Goal: Check status: Check status

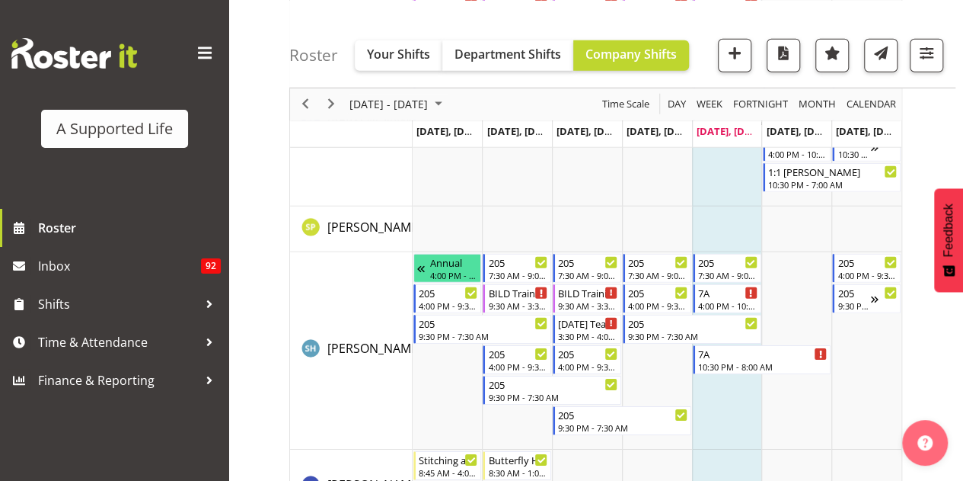
scroll to position [7986, 0]
click at [356, 105] on span "[DATE] - [DATE]" at bounding box center [388, 103] width 81 height 19
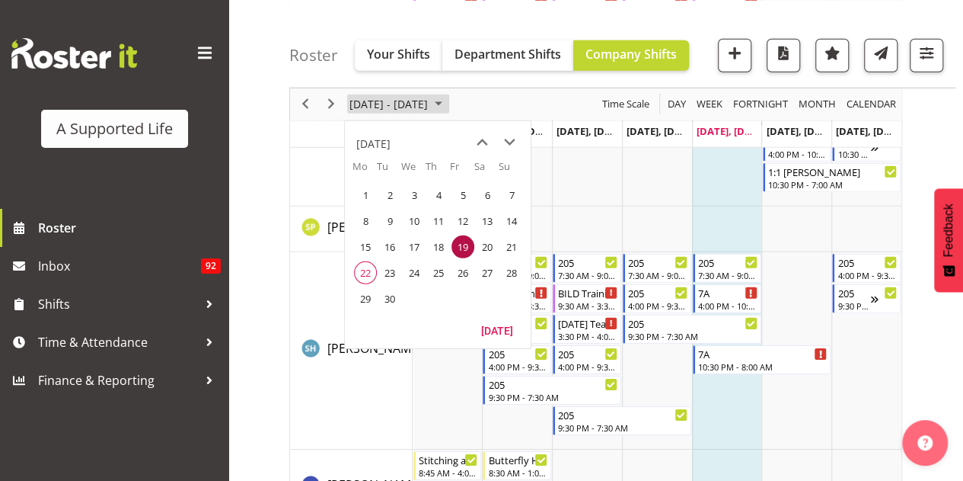
click at [356, 106] on span "[DATE] - [DATE]" at bounding box center [388, 103] width 81 height 19
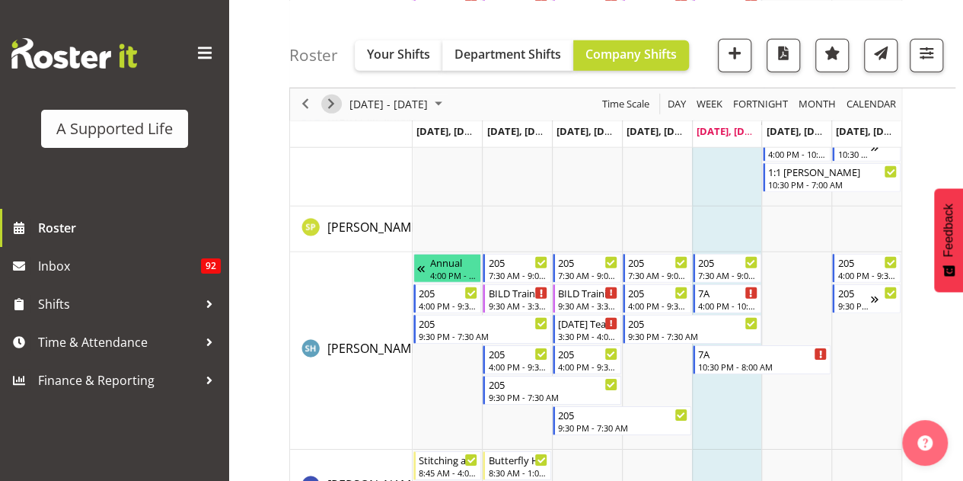
click at [327, 105] on span "Next" at bounding box center [331, 103] width 18 height 19
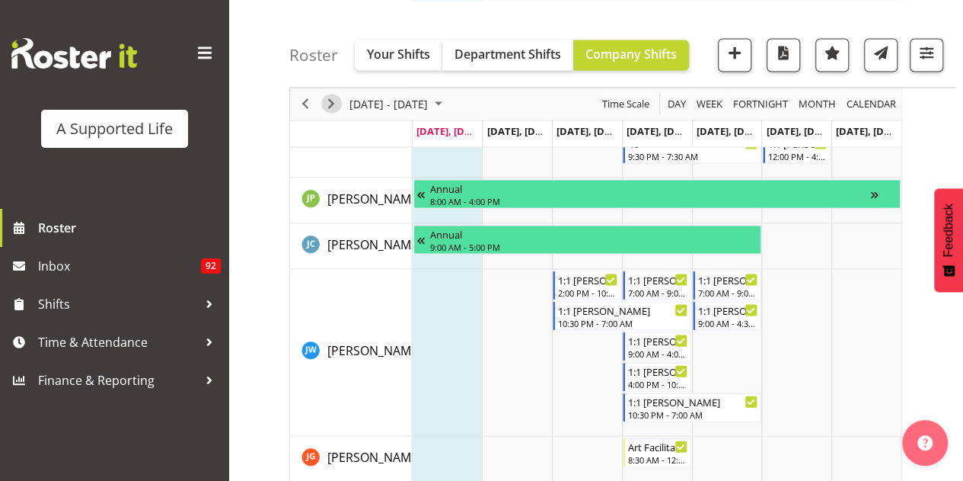
scroll to position [4451, 0]
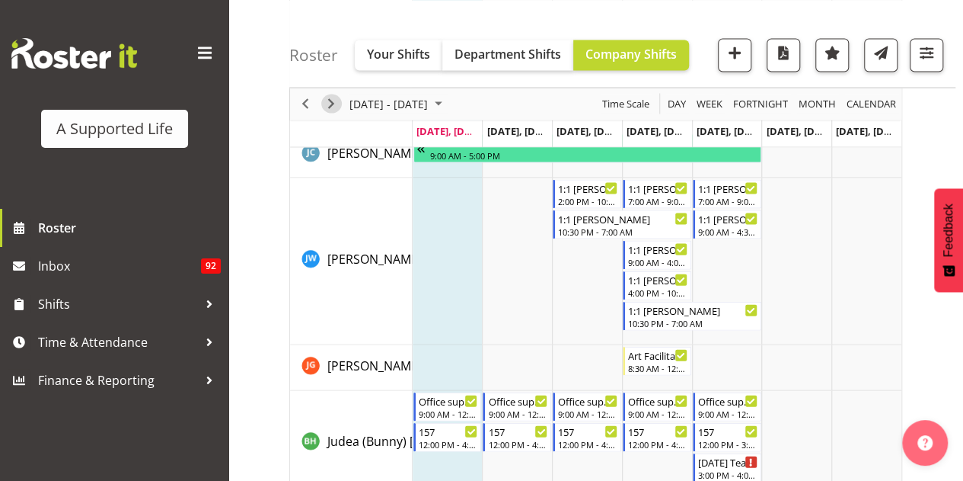
click at [330, 104] on span "Next" at bounding box center [331, 103] width 18 height 19
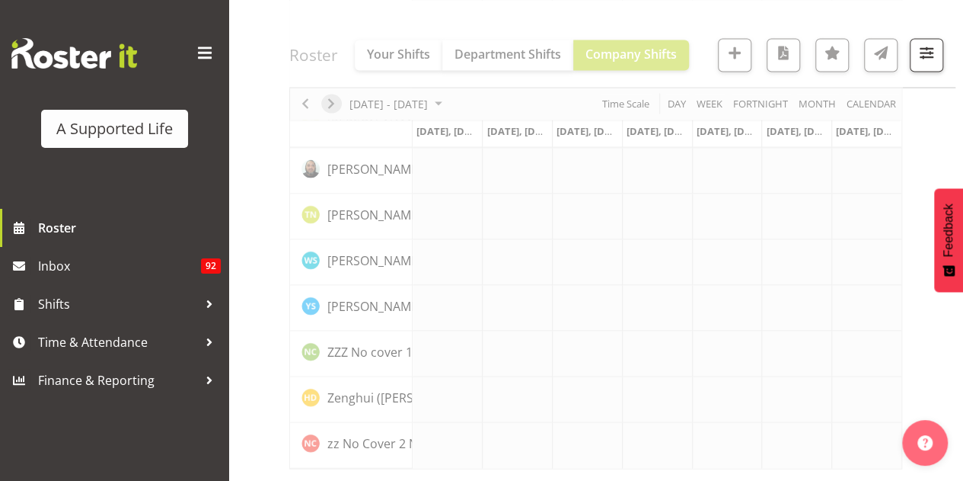
scroll to position [4360, 0]
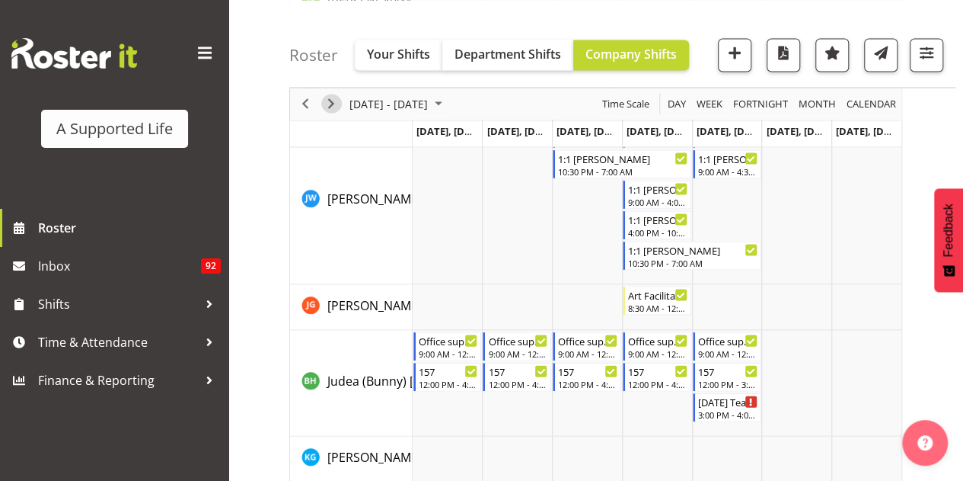
click at [332, 99] on div "[DATE] - [DATE] [DATE] Day Week Fortnight Month calendar Month Agenda Time Scal…" at bounding box center [595, 169] width 613 height 8754
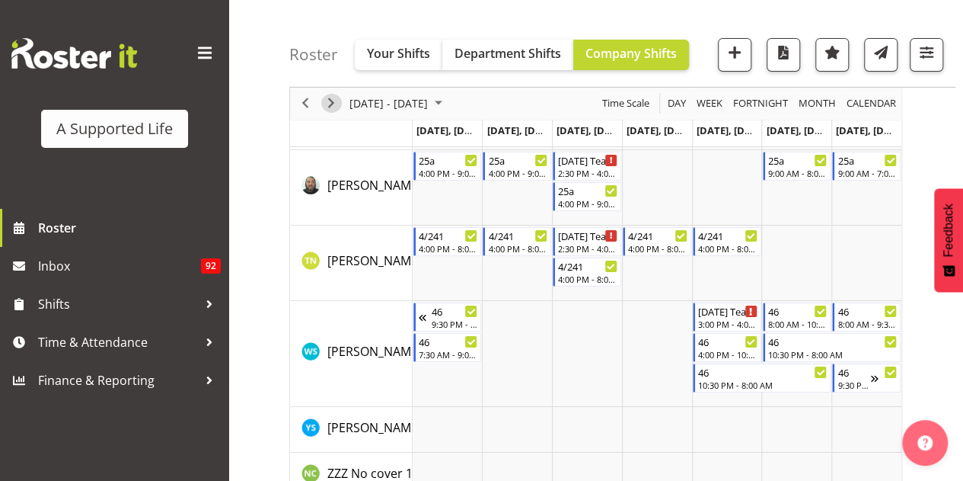
click at [331, 106] on span "Next" at bounding box center [331, 103] width 18 height 19
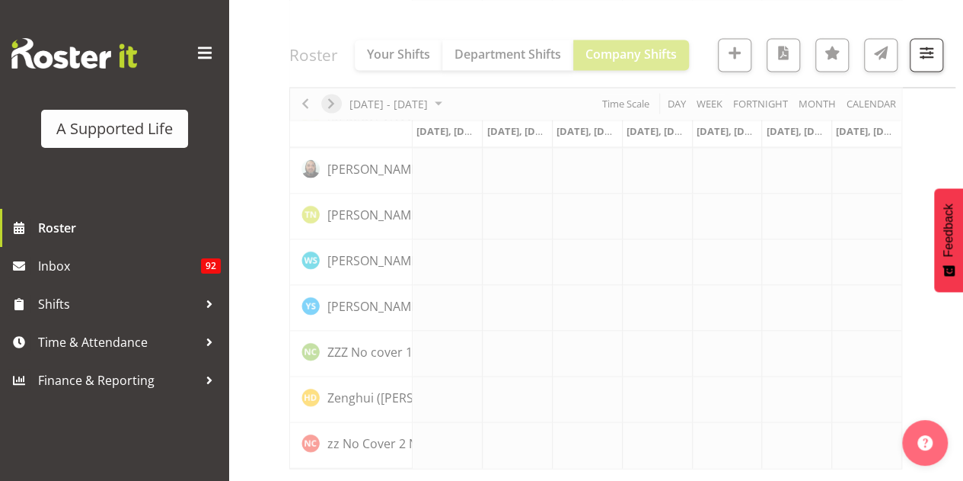
scroll to position [4360, 0]
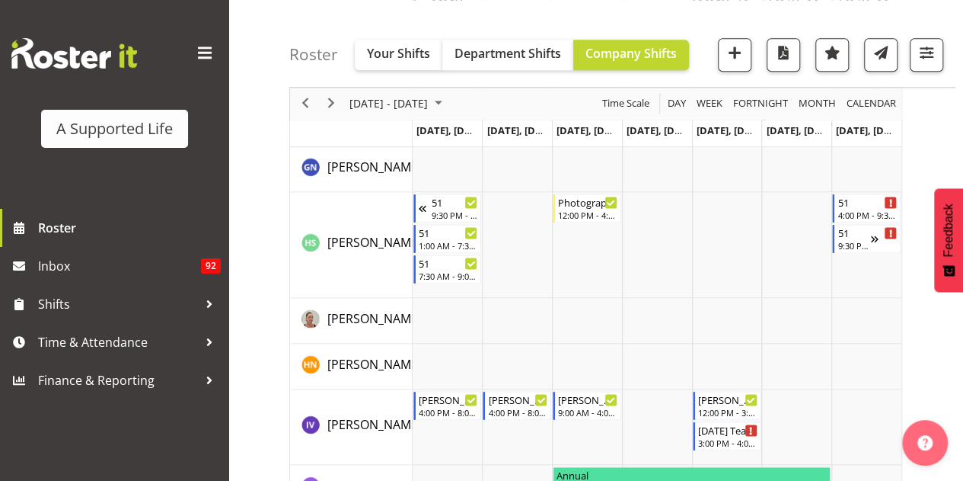
scroll to position [3580, 0]
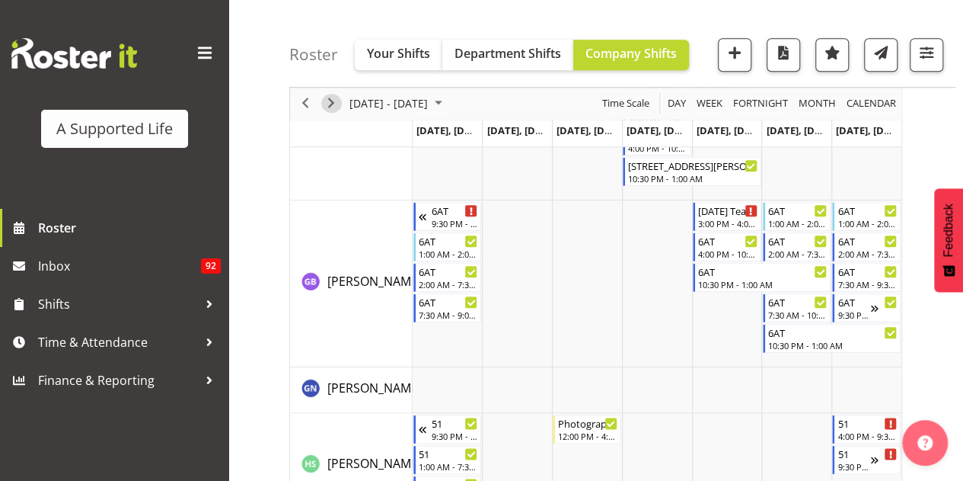
click at [332, 101] on span "Next" at bounding box center [331, 103] width 18 height 19
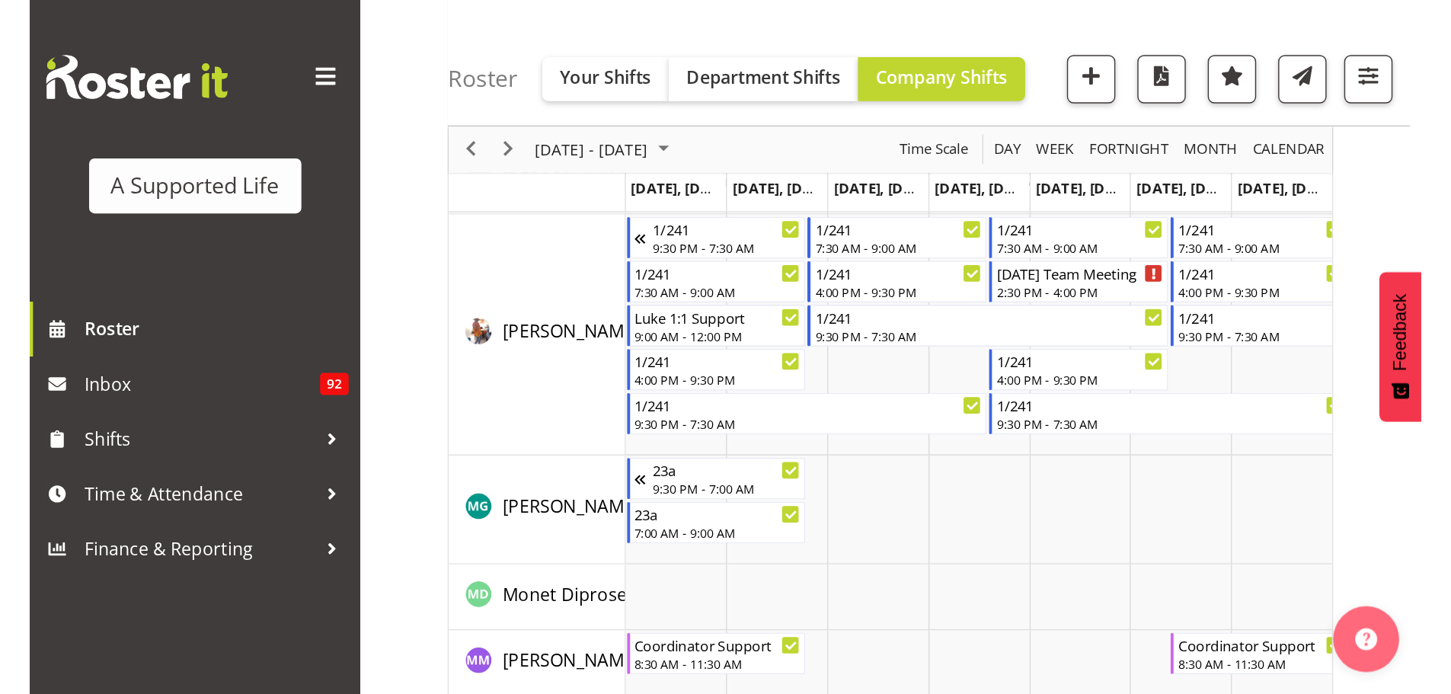
scroll to position [8017, 0]
